Goal: Task Accomplishment & Management: Use online tool/utility

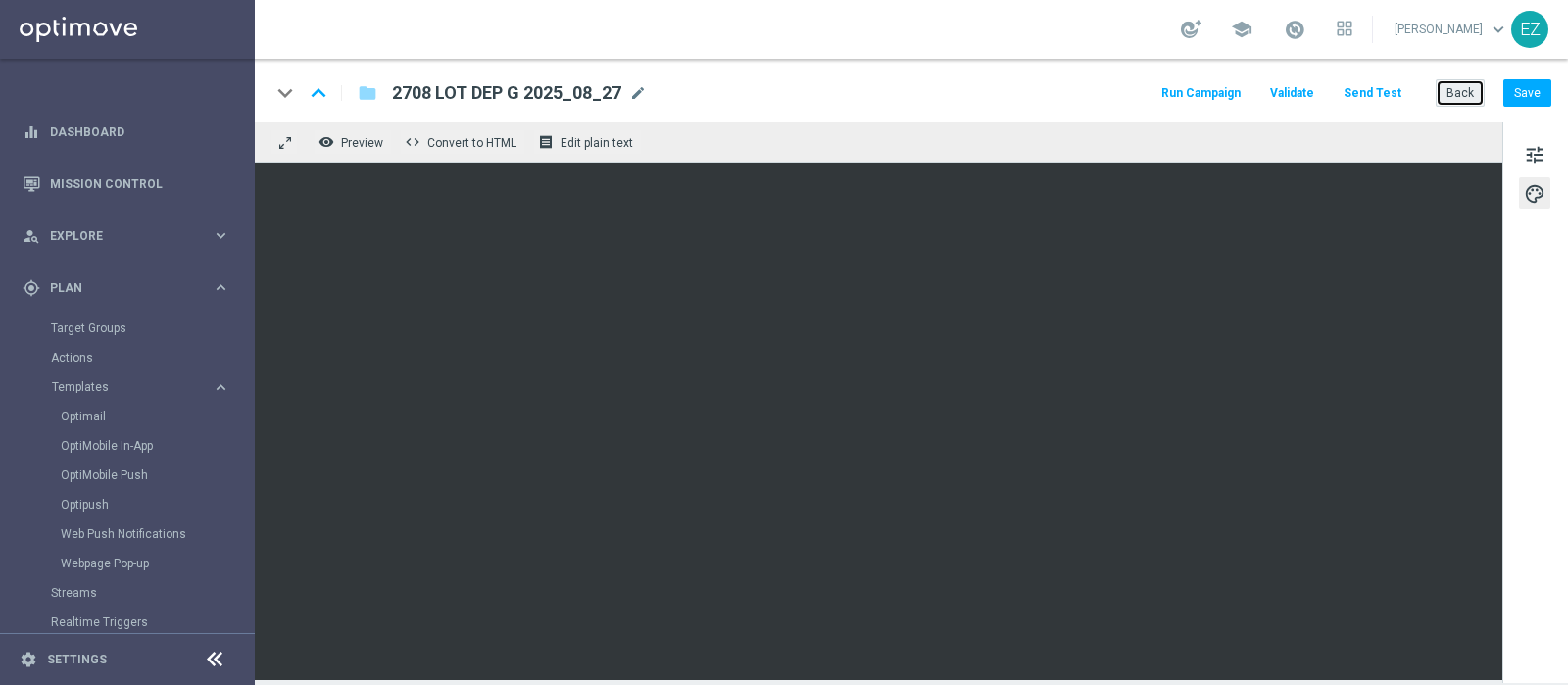
click at [1474, 93] on button "Back" at bounding box center [1460, 93] width 49 height 28
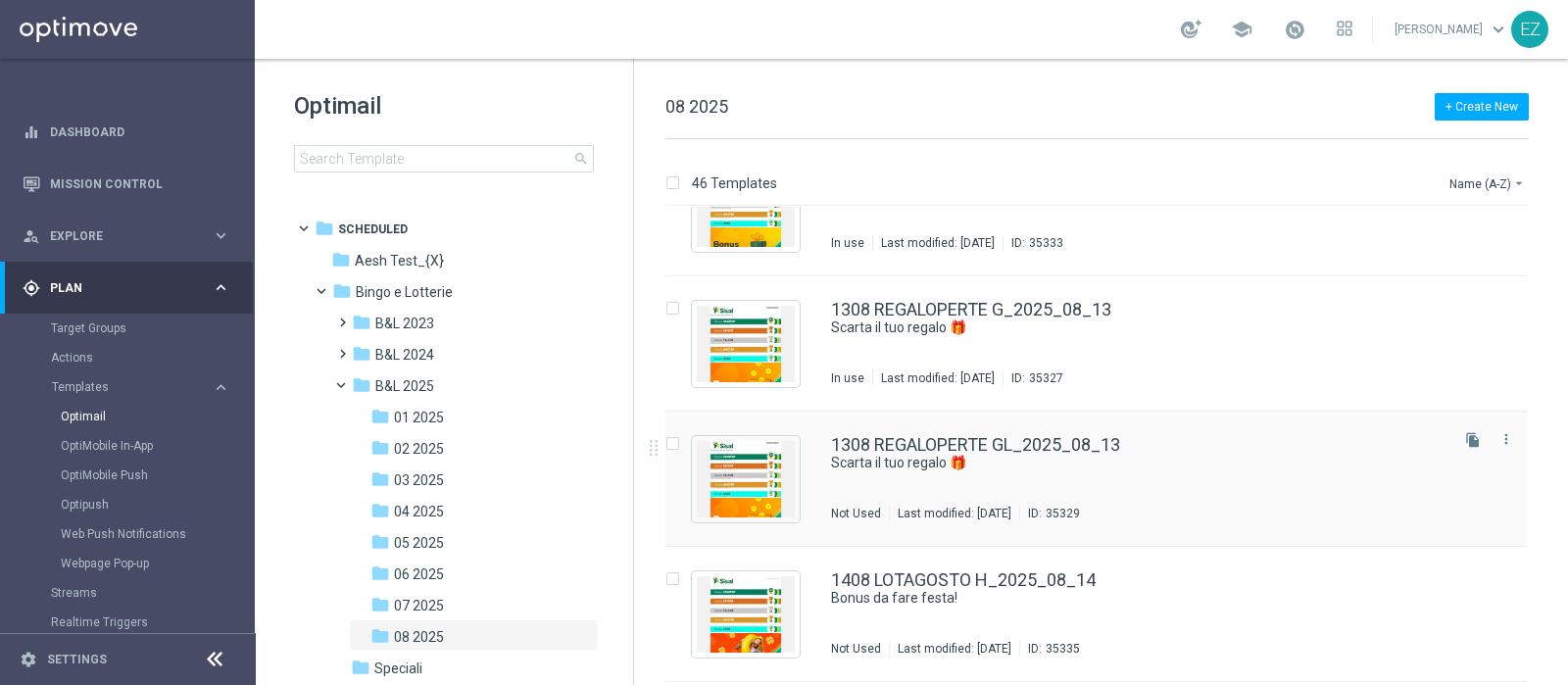
scroll to position [2500, 0]
click at [1471, 443] on icon "file_copy" at bounding box center [1473, 441] width 16 height 16
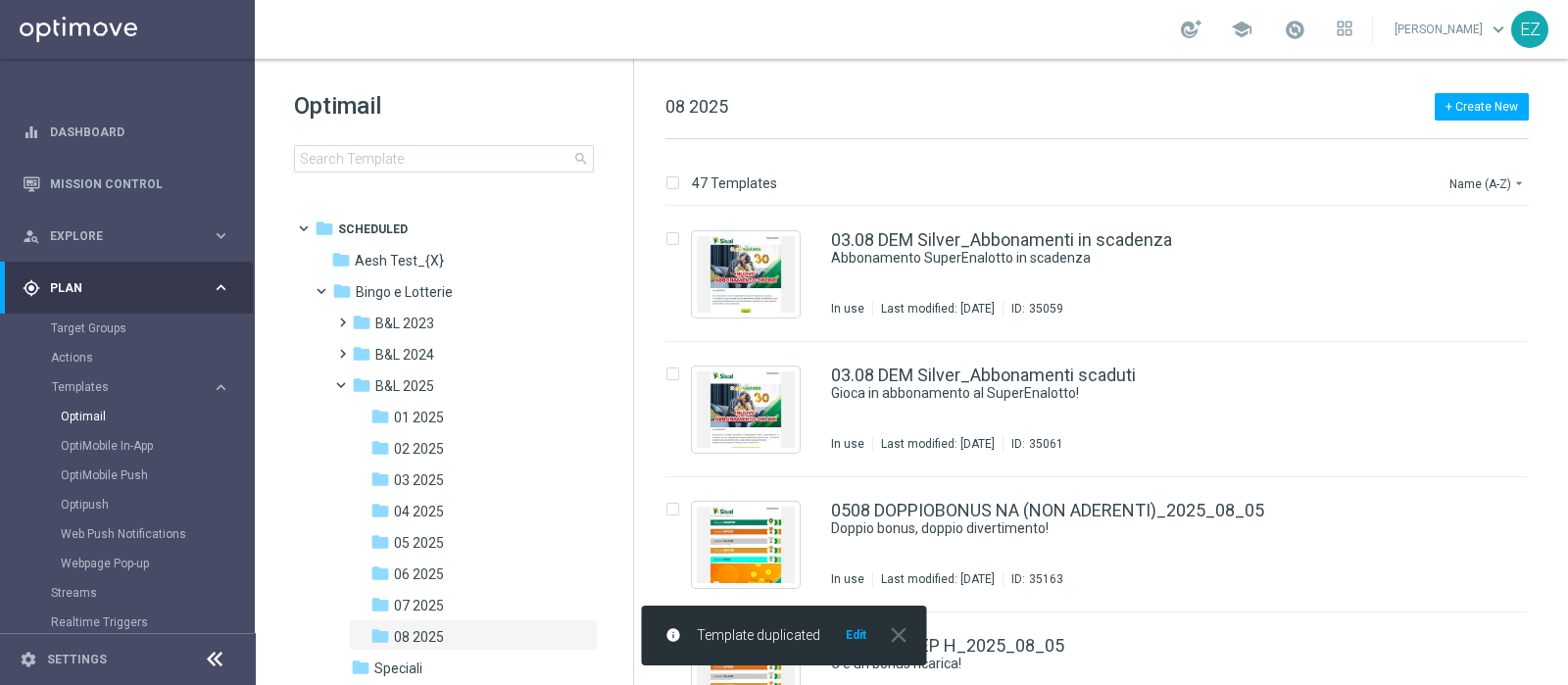
click at [862, 628] on button "Edit" at bounding box center [856, 635] width 25 height 16
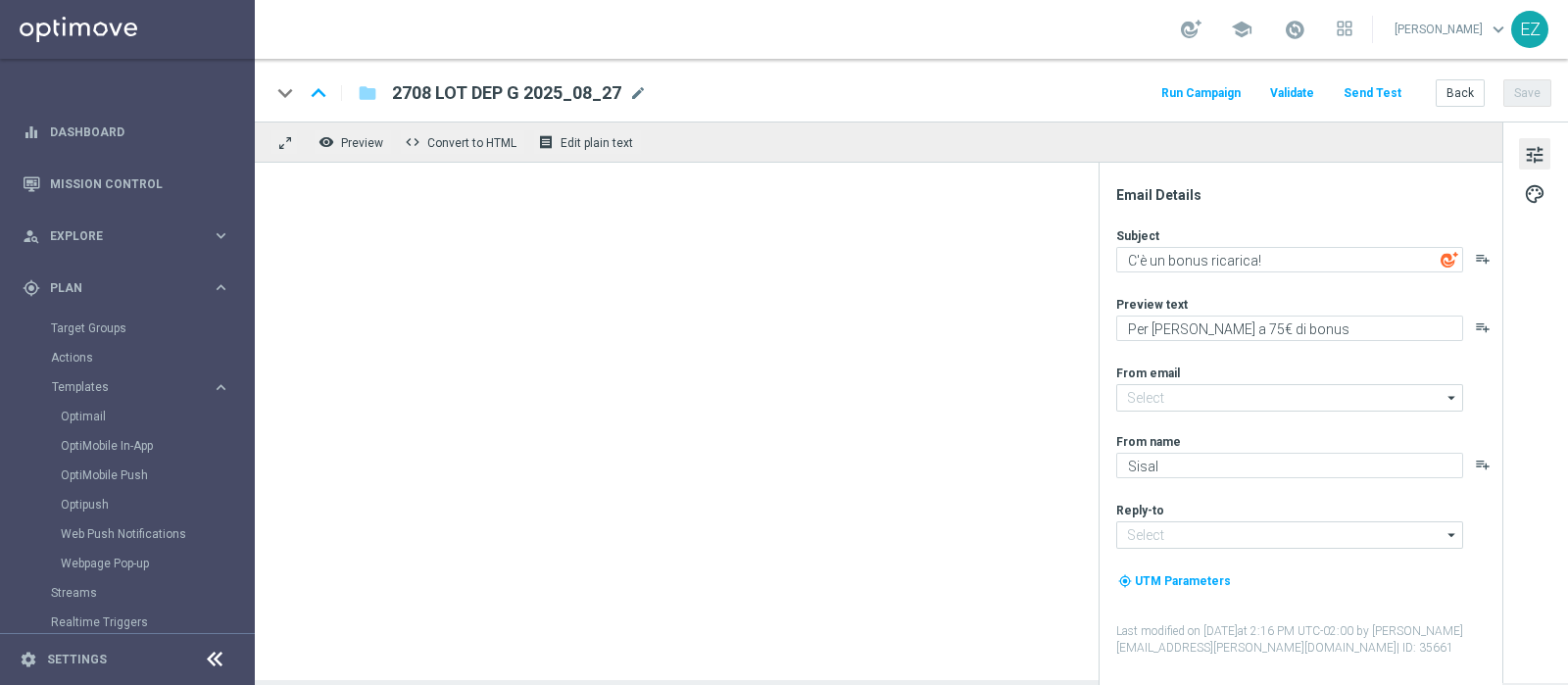
type input "[EMAIL_ADDRESS][DOMAIN_NAME]"
type textarea "Scarta il tuo regalo 🎁​"
type textarea "1€ di bonus ti aspetta"
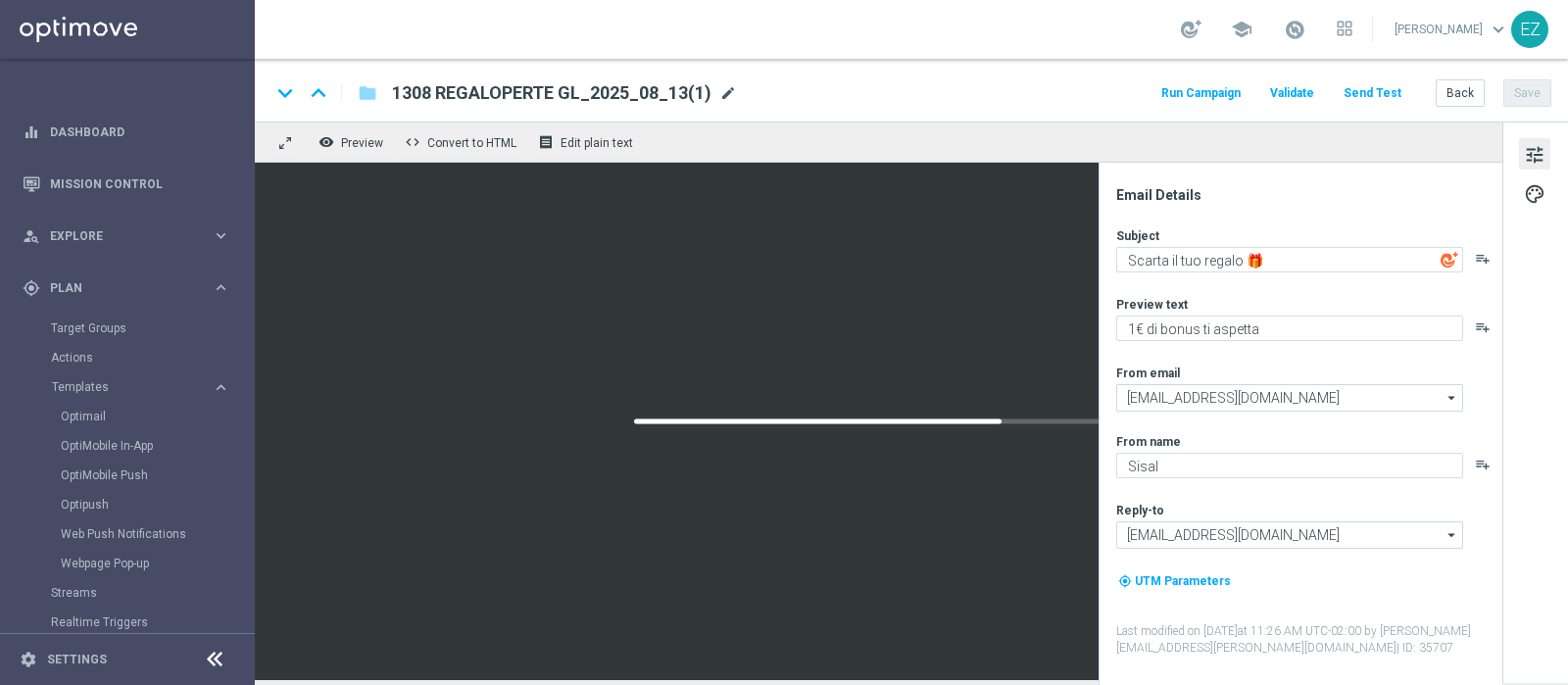
click at [719, 94] on span "mode_edit" at bounding box center [728, 93] width 18 height 18
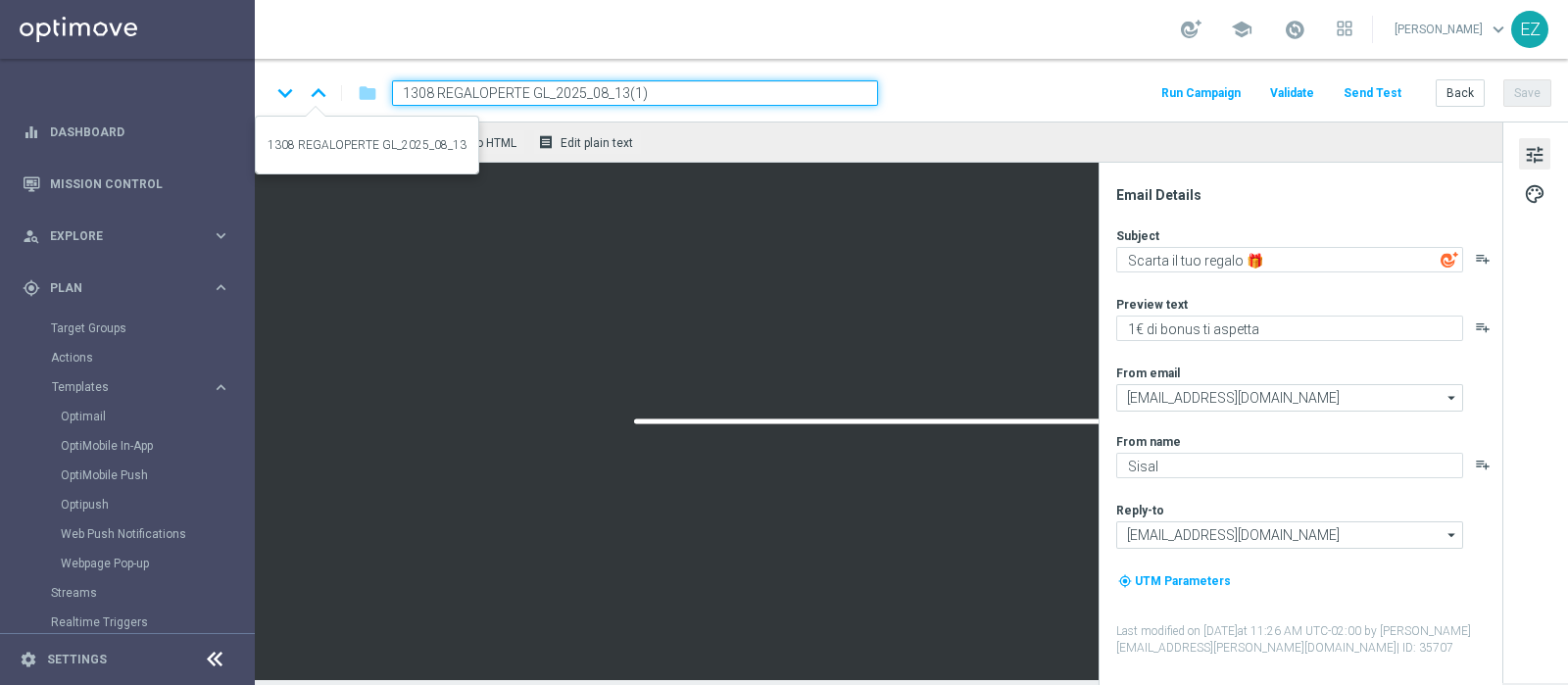
drag, startPoint x: 547, startPoint y: 93, endPoint x: 289, endPoint y: 98, distance: 258.0
click at [289, 98] on div "keyboard_arrow_down keyboard_arrow_up folder 1308 REGALOPERTE GL_2025_08_13(1)" at bounding box center [573, 93] width 607 height 26
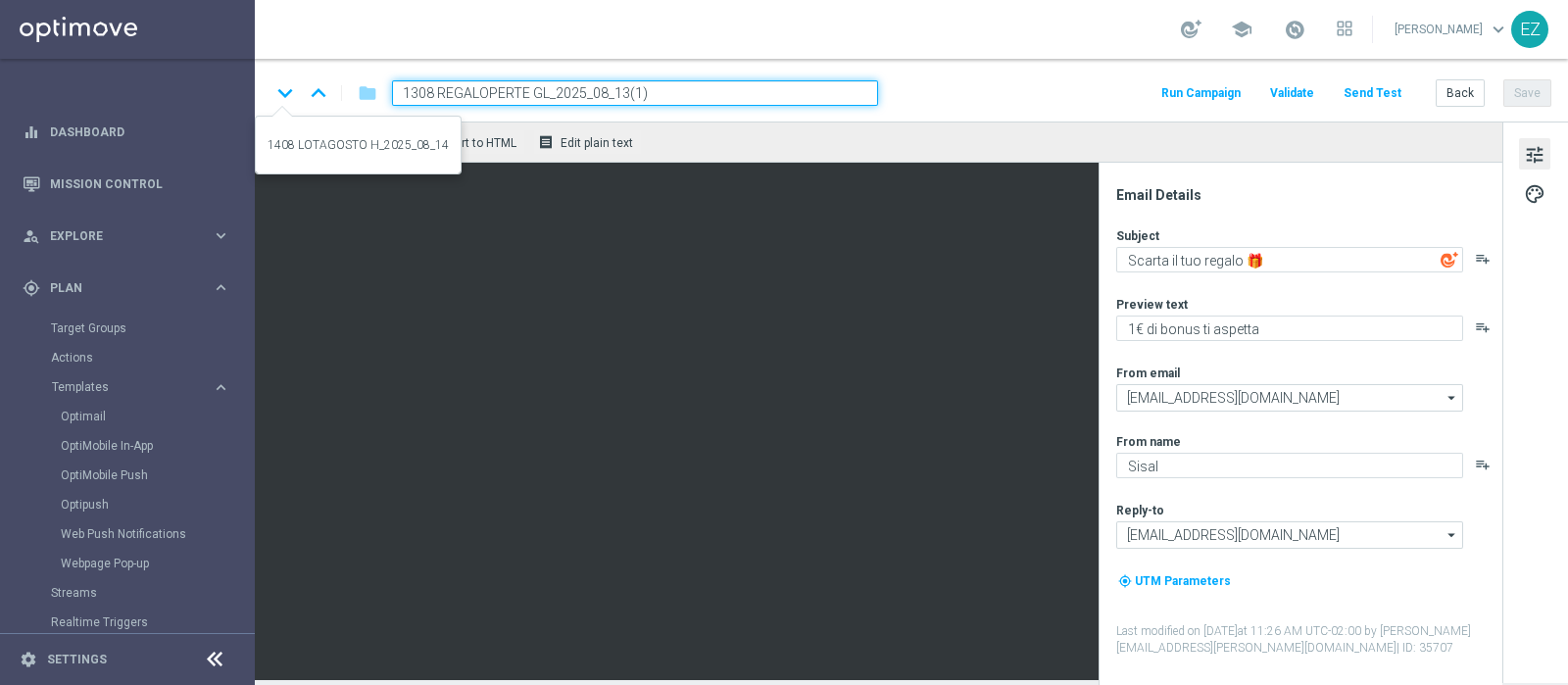
paste input "28"
click at [685, 104] on input "2808 REGALOPERTE GL_2025_08_13(1)" at bounding box center [634, 93] width 486 height 26
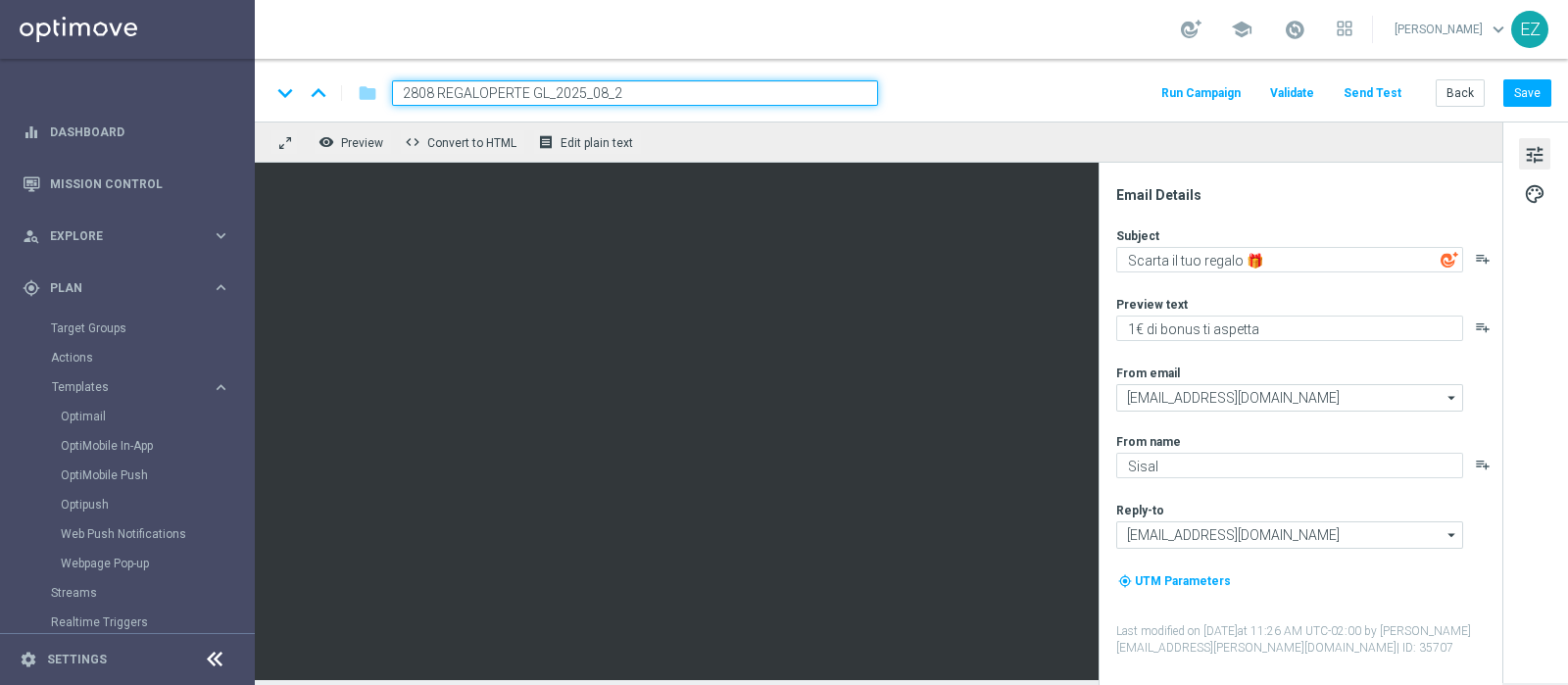
type input "2808 REGALOPERTE GL_2025_08_28"
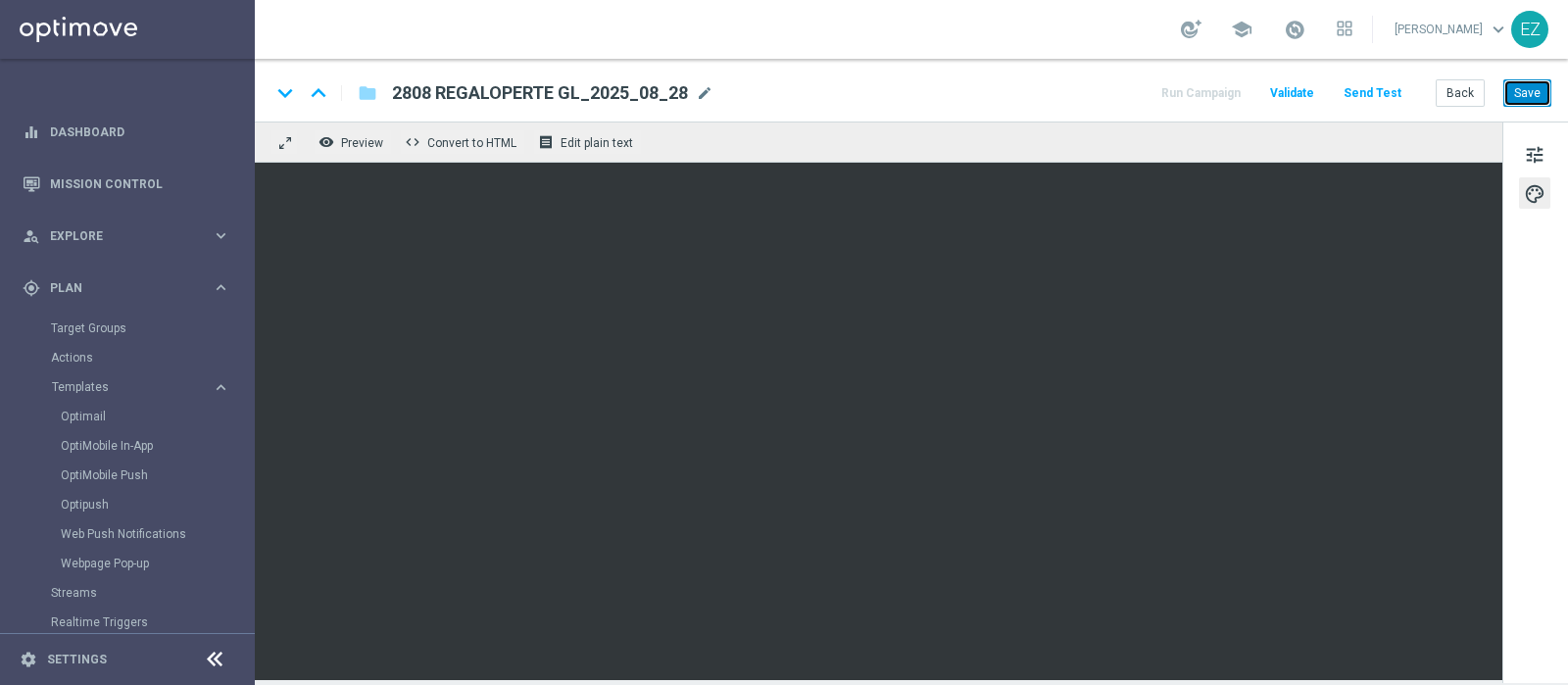
click at [1537, 86] on button "Save" at bounding box center [1527, 93] width 48 height 28
click at [1480, 90] on button "Back" at bounding box center [1460, 93] width 49 height 28
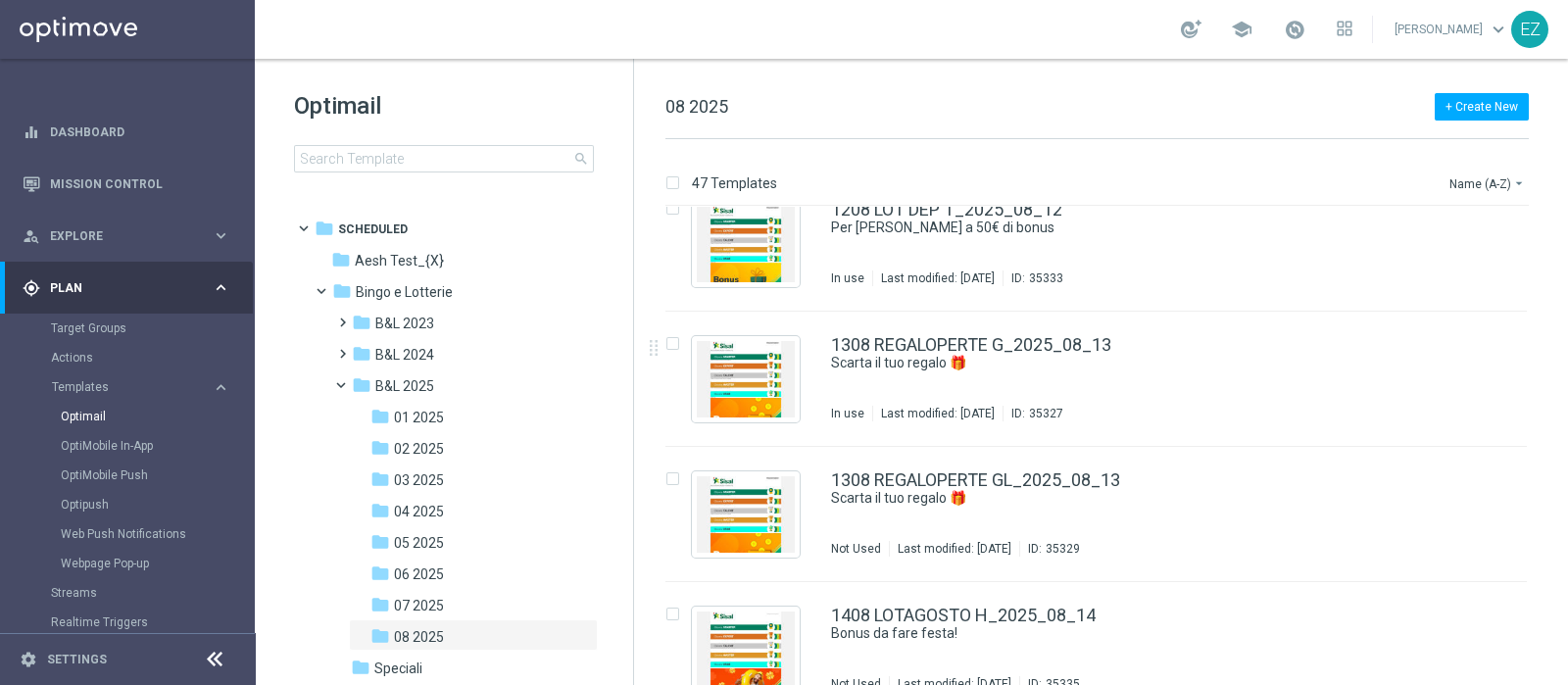
scroll to position [2467, 0]
click at [1473, 338] on icon "file_copy" at bounding box center [1473, 339] width 16 height 16
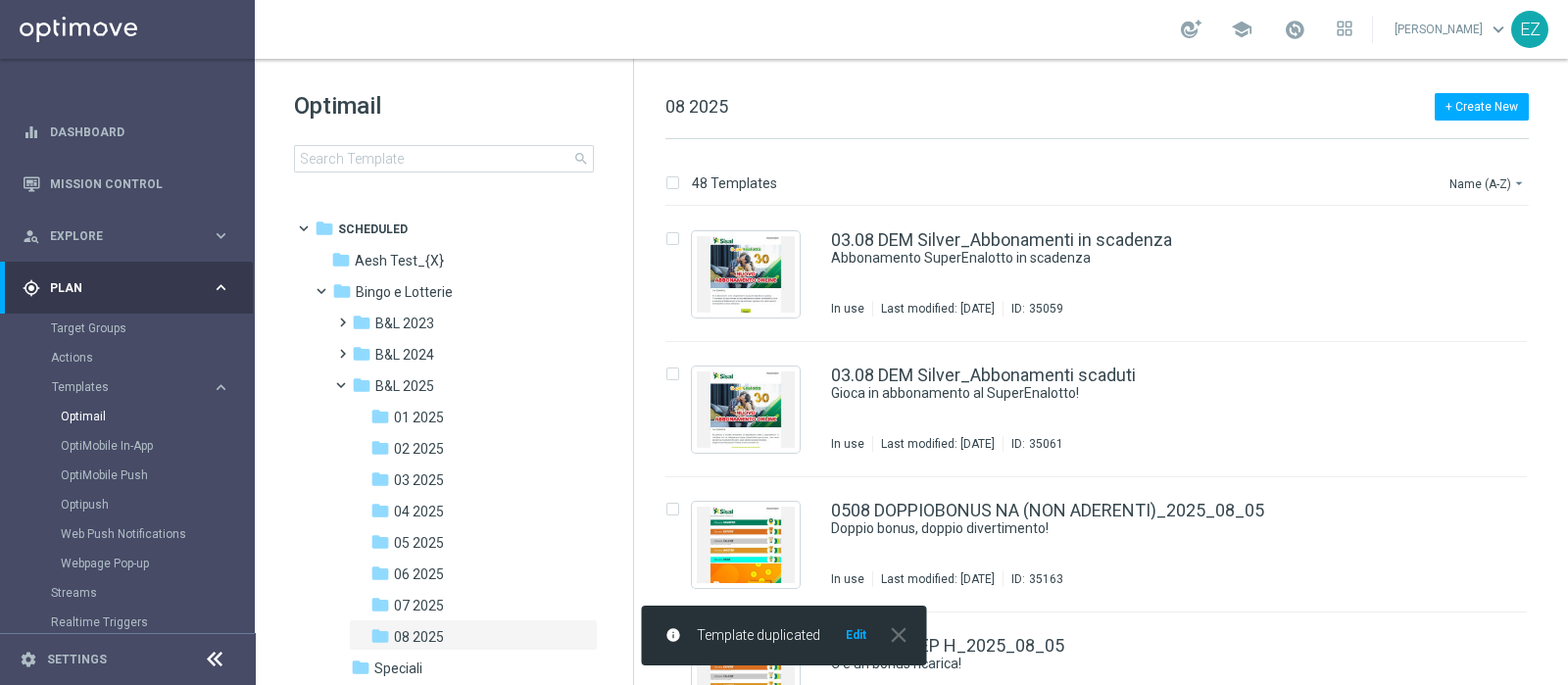
click at [854, 634] on button "Edit" at bounding box center [856, 635] width 25 height 16
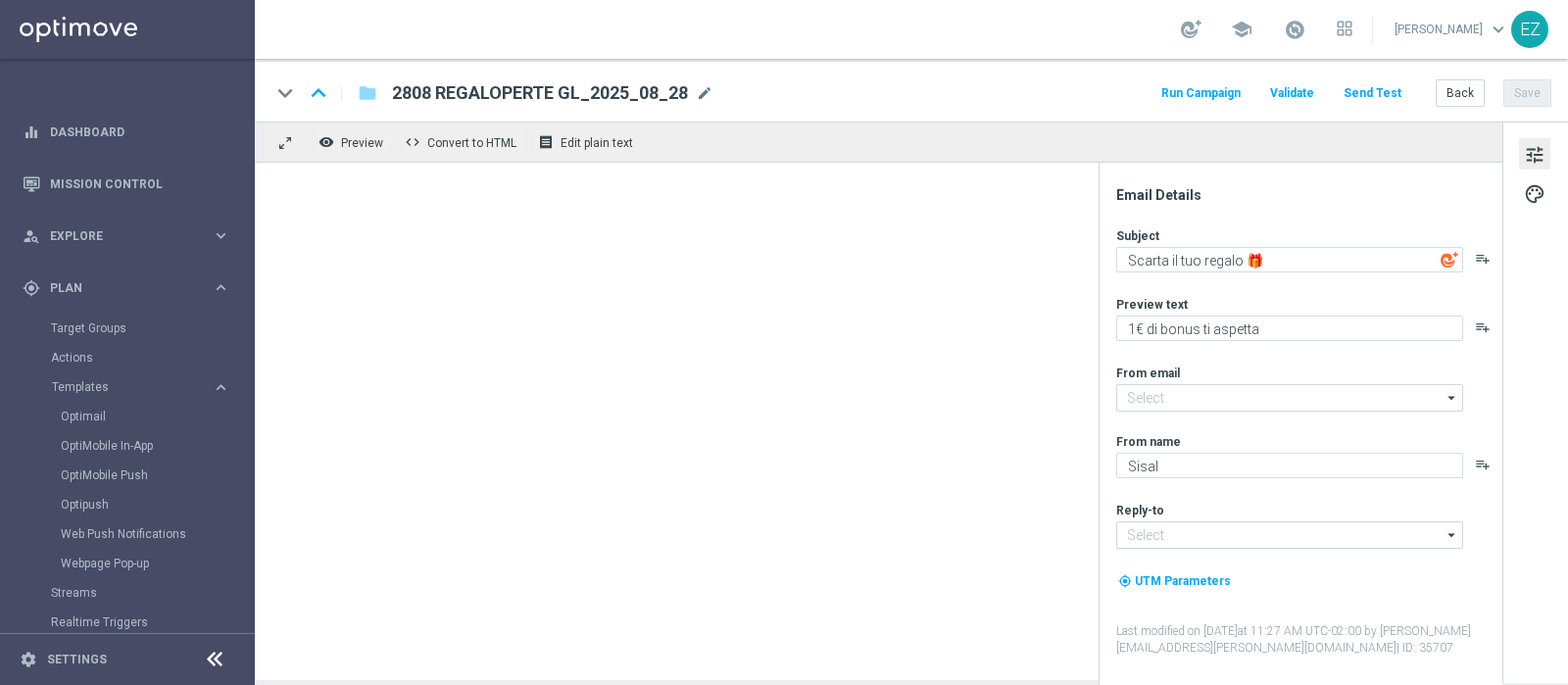
type textarea "1€ di bonus ti aspettano"
type input "[EMAIL_ADDRESS][DOMAIN_NAME]"
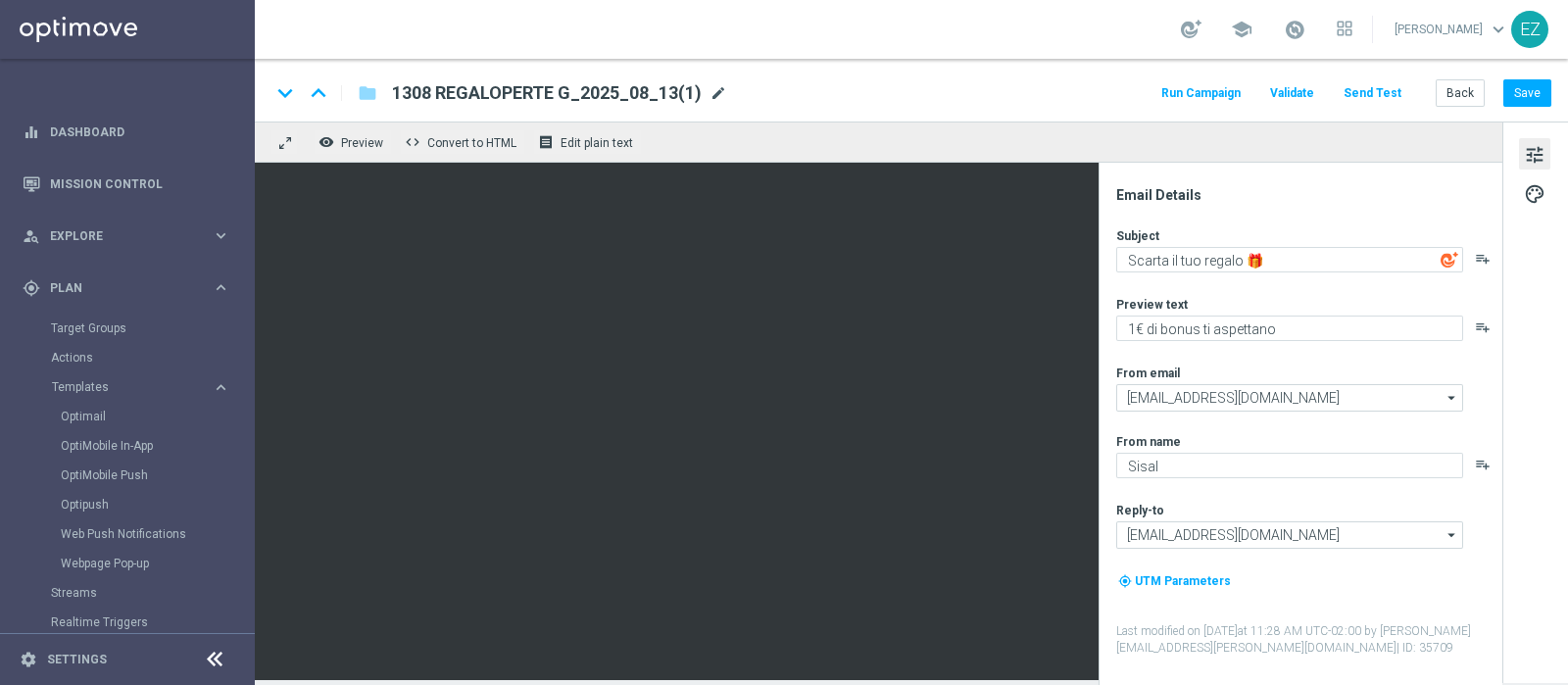
click at [715, 87] on span "mode_edit" at bounding box center [718, 93] width 18 height 18
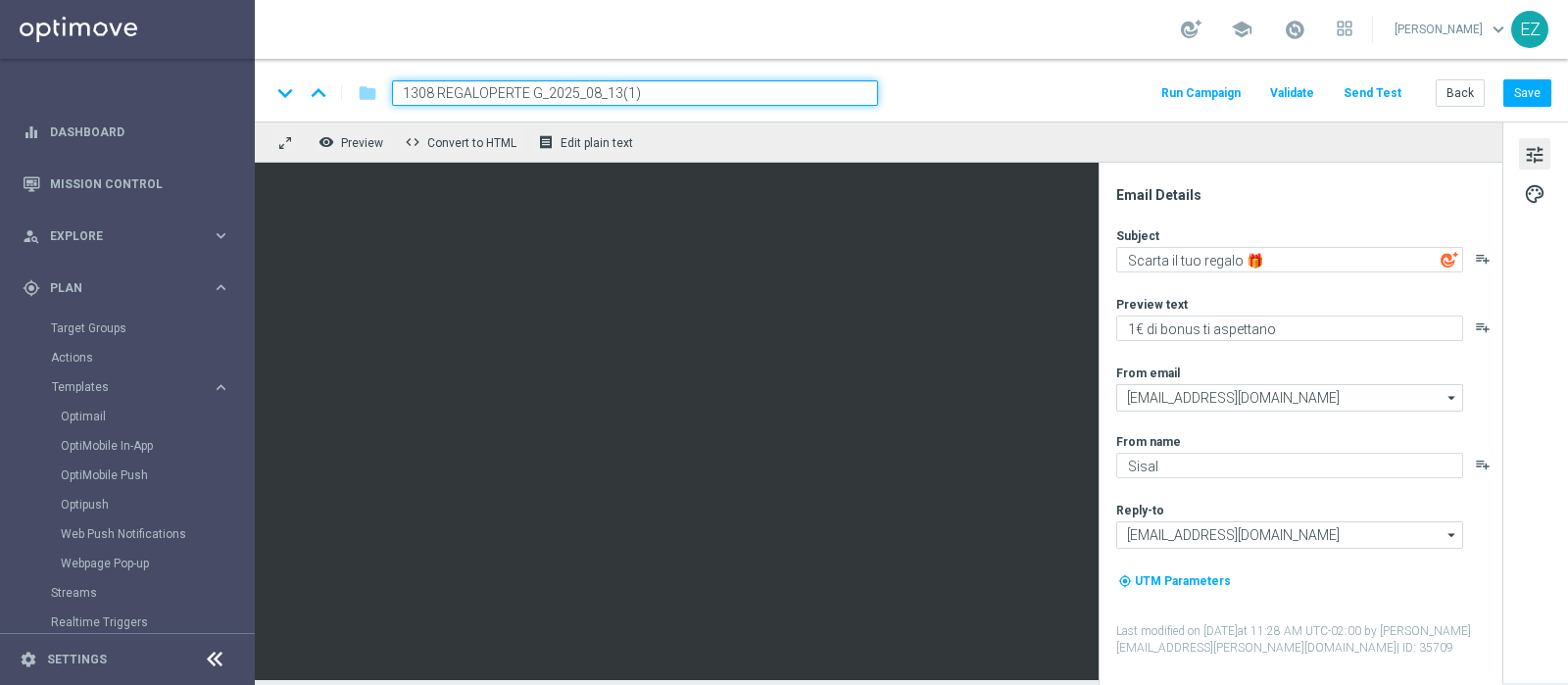
drag, startPoint x: 542, startPoint y: 95, endPoint x: 247, endPoint y: 87, distance: 295.1
click at [247, 87] on main "equalizer Dashboard Mission Control" at bounding box center [784, 342] width 1568 height 685
paste input "28"
click at [710, 86] on input "2808 REGALOPERTE G_2025_08_13(1)" at bounding box center [634, 93] width 486 height 26
type input "2808 REGALOPERTE G_2025_08_28"
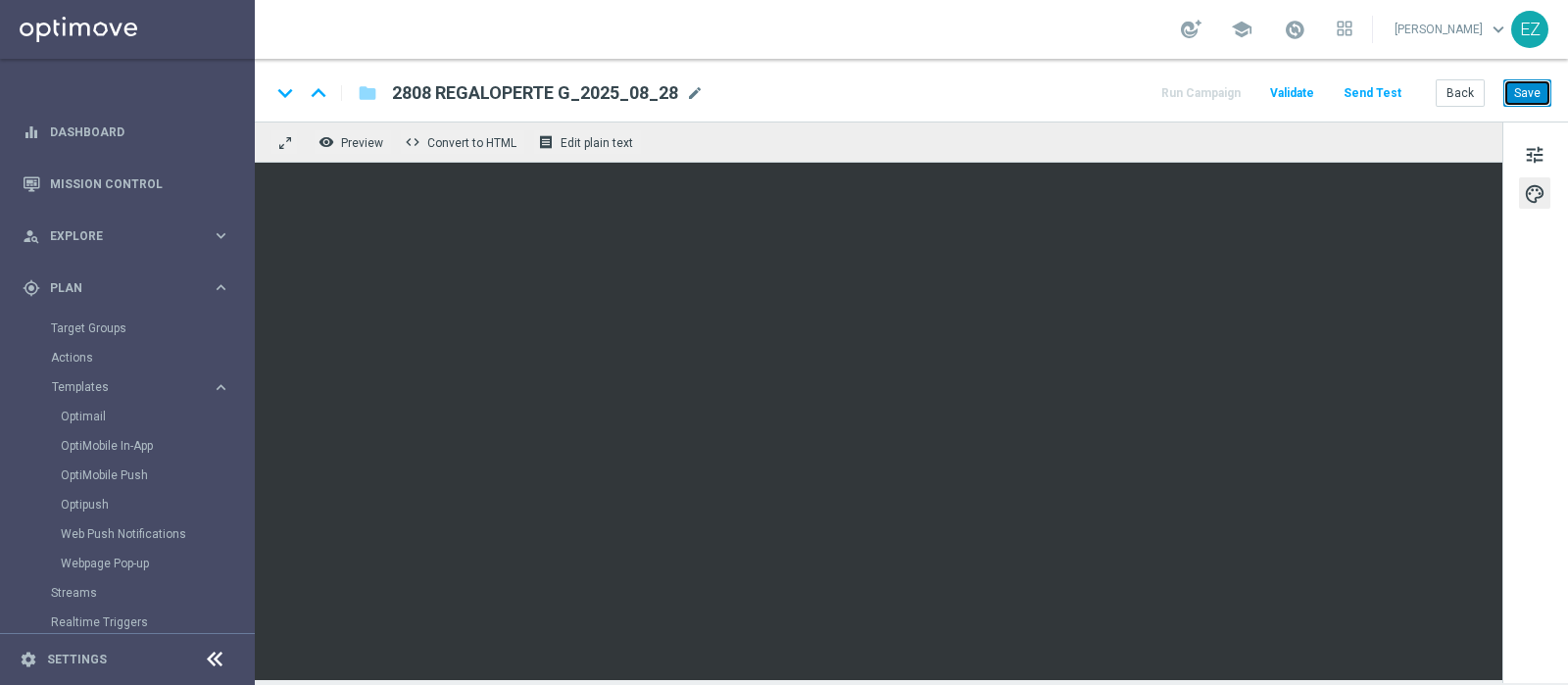
click at [1540, 91] on button "Save" at bounding box center [1527, 93] width 48 height 28
click at [1530, 108] on div "keyboard_arrow_down keyboard_arrow_up folder 2808 REGALOPERTE G_2025_08_28 2808…" at bounding box center [911, 89] width 1314 height 63
click at [1531, 100] on button "Save" at bounding box center [1527, 93] width 48 height 28
click at [1545, 84] on button "Save" at bounding box center [1527, 93] width 48 height 28
